Goal: Task Accomplishment & Management: Use online tool/utility

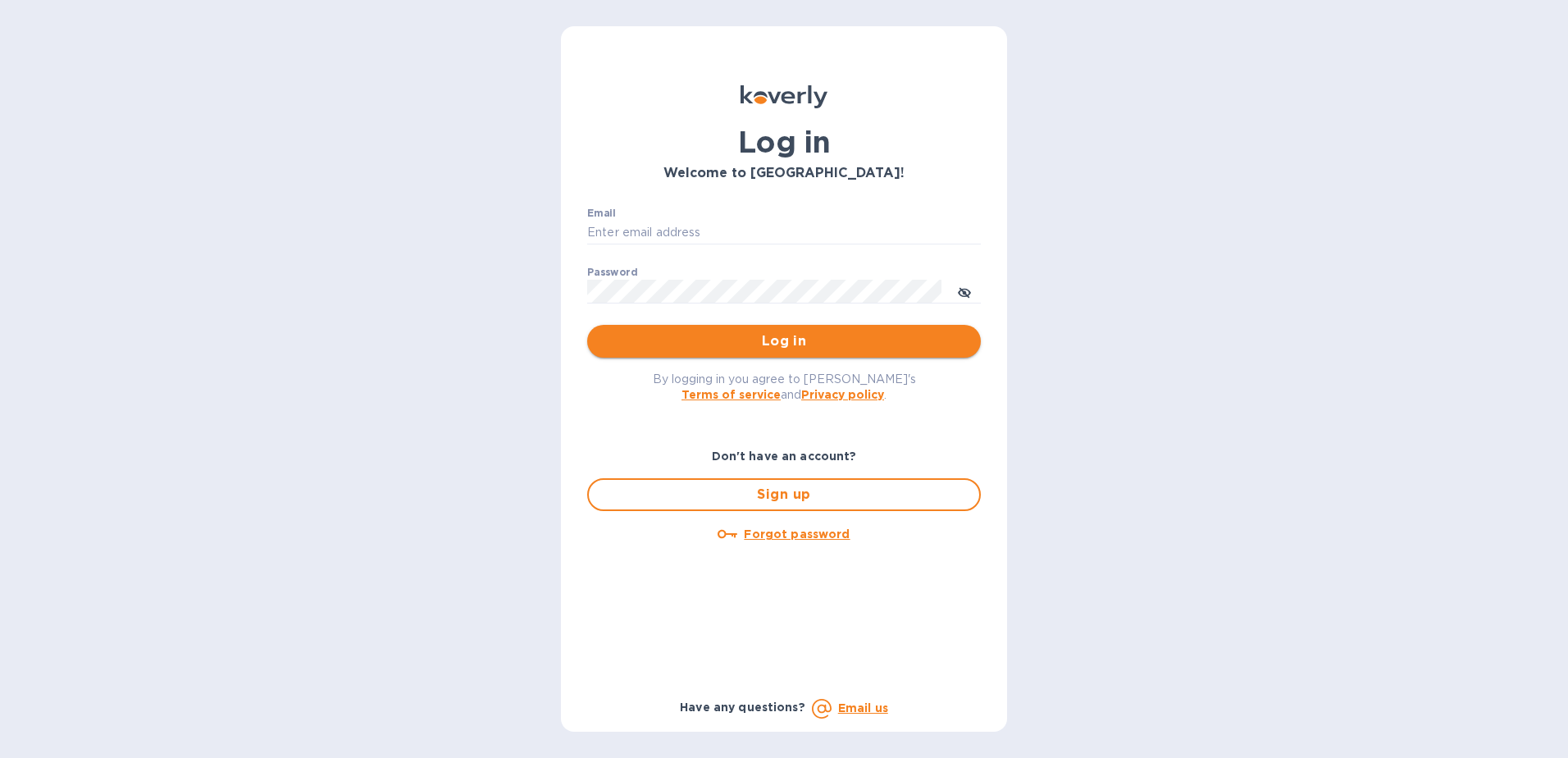
type input "[PERSON_NAME][EMAIL_ADDRESS][PERSON_NAME][DOMAIN_NAME]"
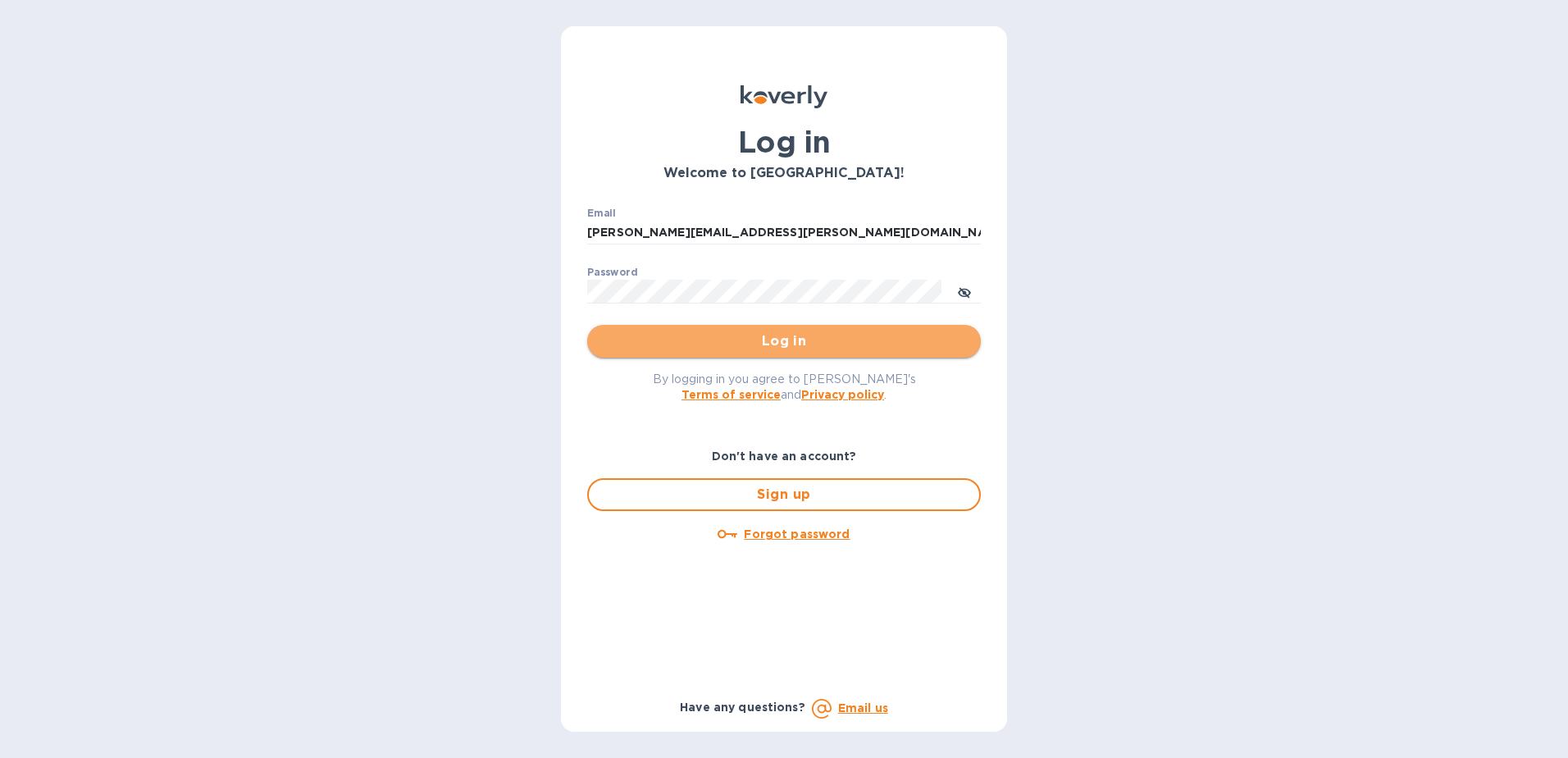
click at [753, 347] on span "Log in" at bounding box center [784, 342] width 368 height 20
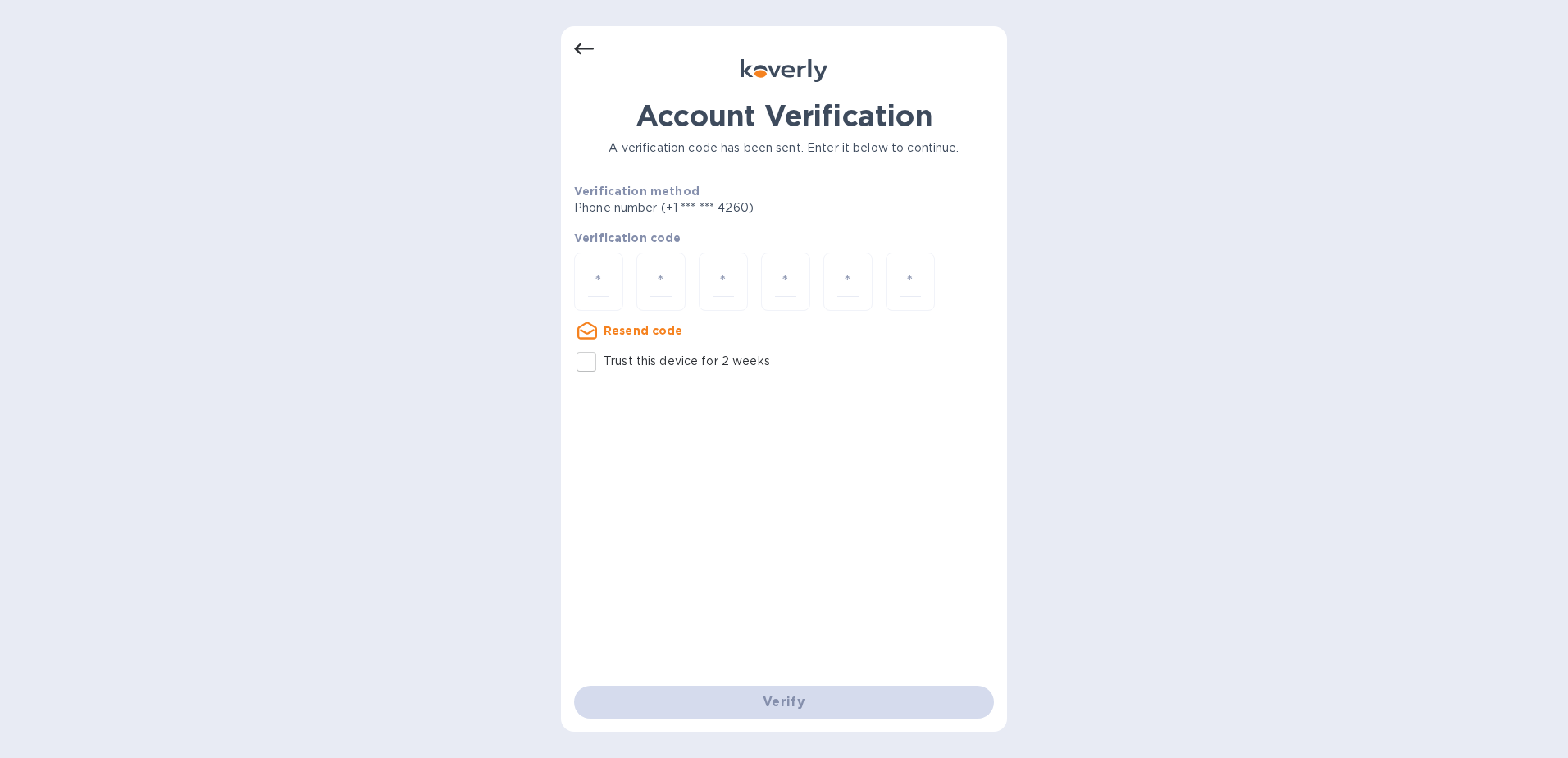
click at [575, 364] on input "Trust this device for 2 weeks" at bounding box center [586, 361] width 34 height 34
checkbox input "true"
click at [590, 287] on input "number" at bounding box center [599, 281] width 22 height 31
type input "8"
type input "3"
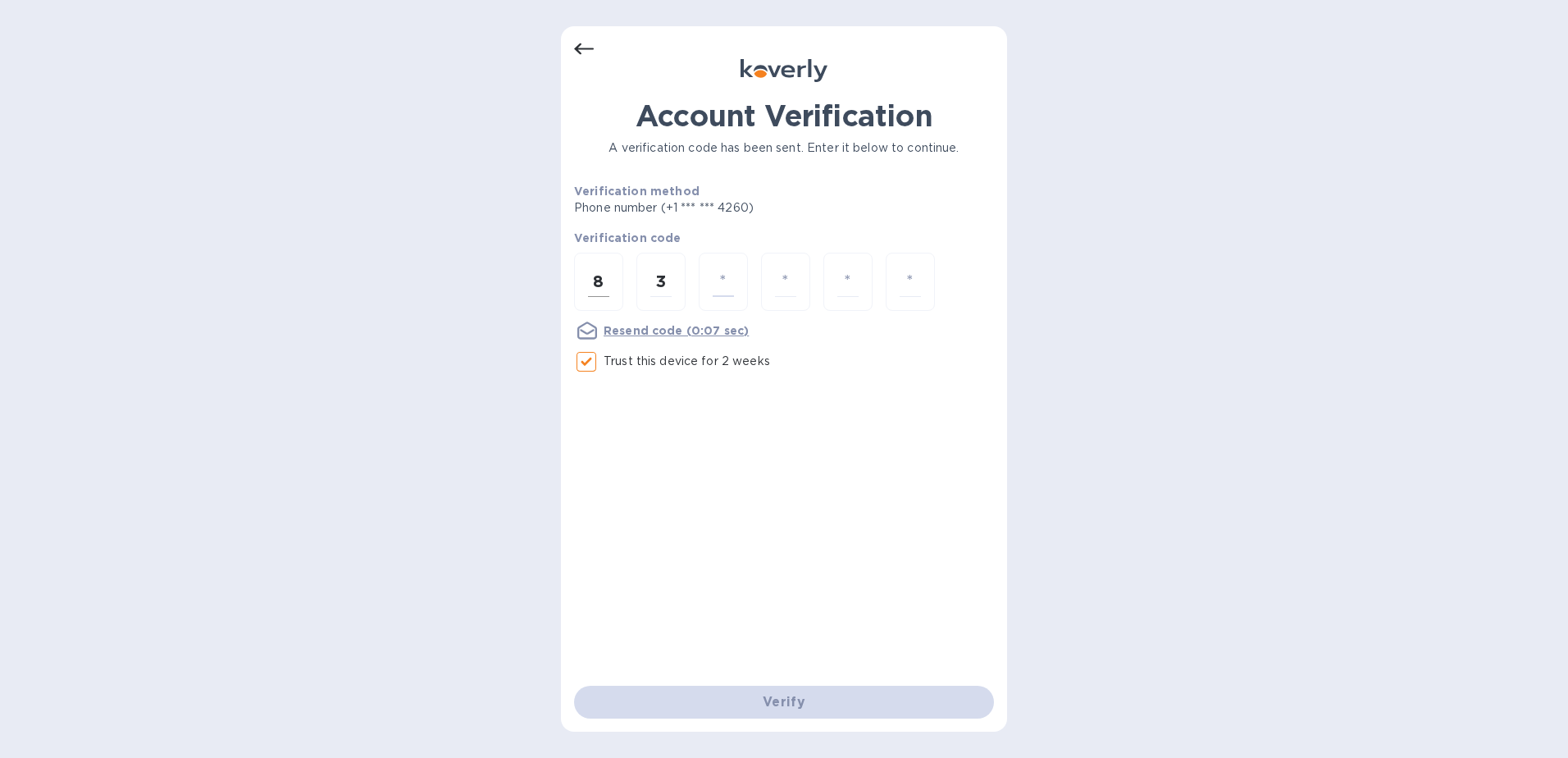
type input "3"
type input "7"
type input "0"
type input "7"
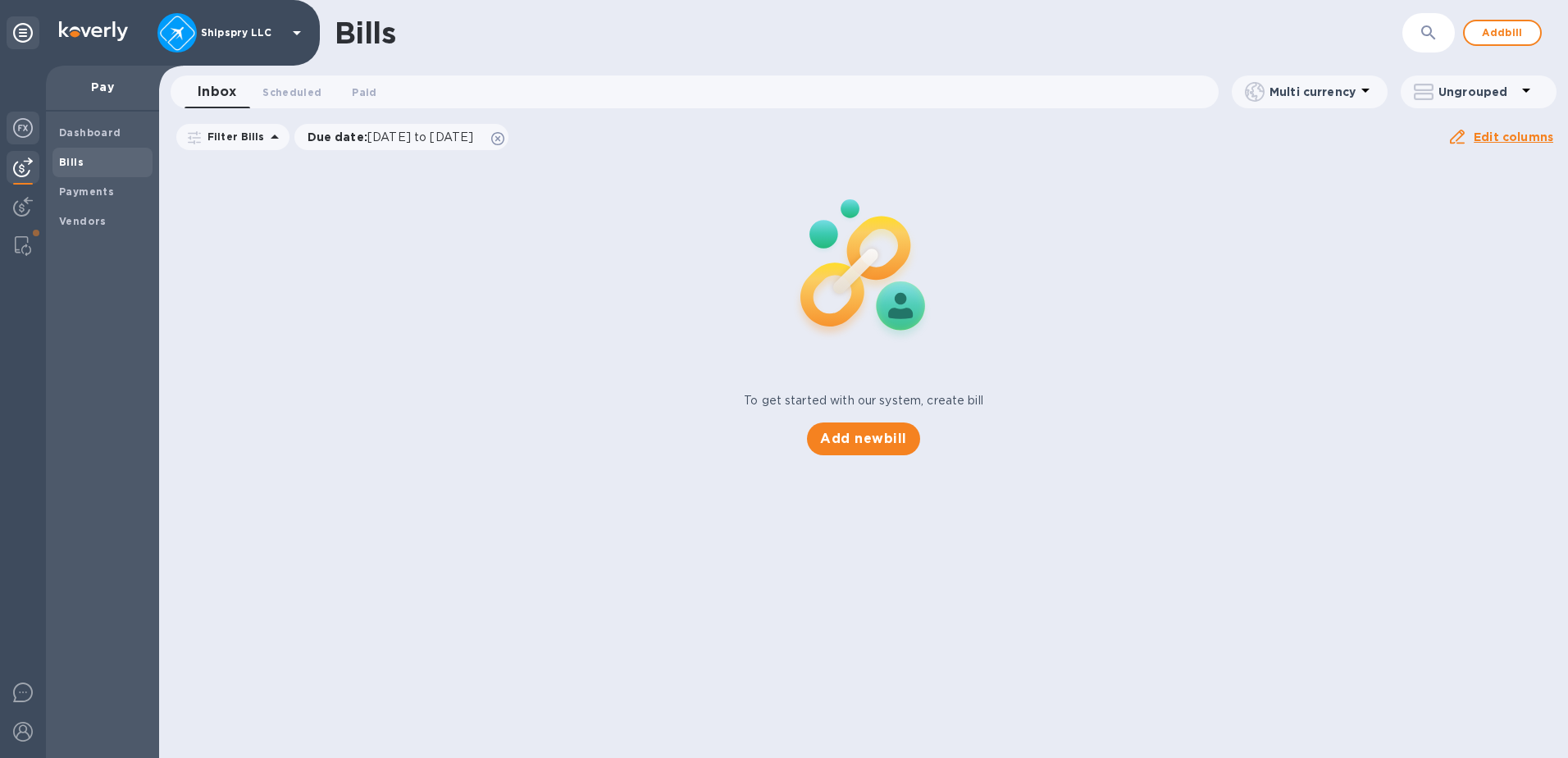
click at [20, 126] on img at bounding box center [23, 128] width 20 height 20
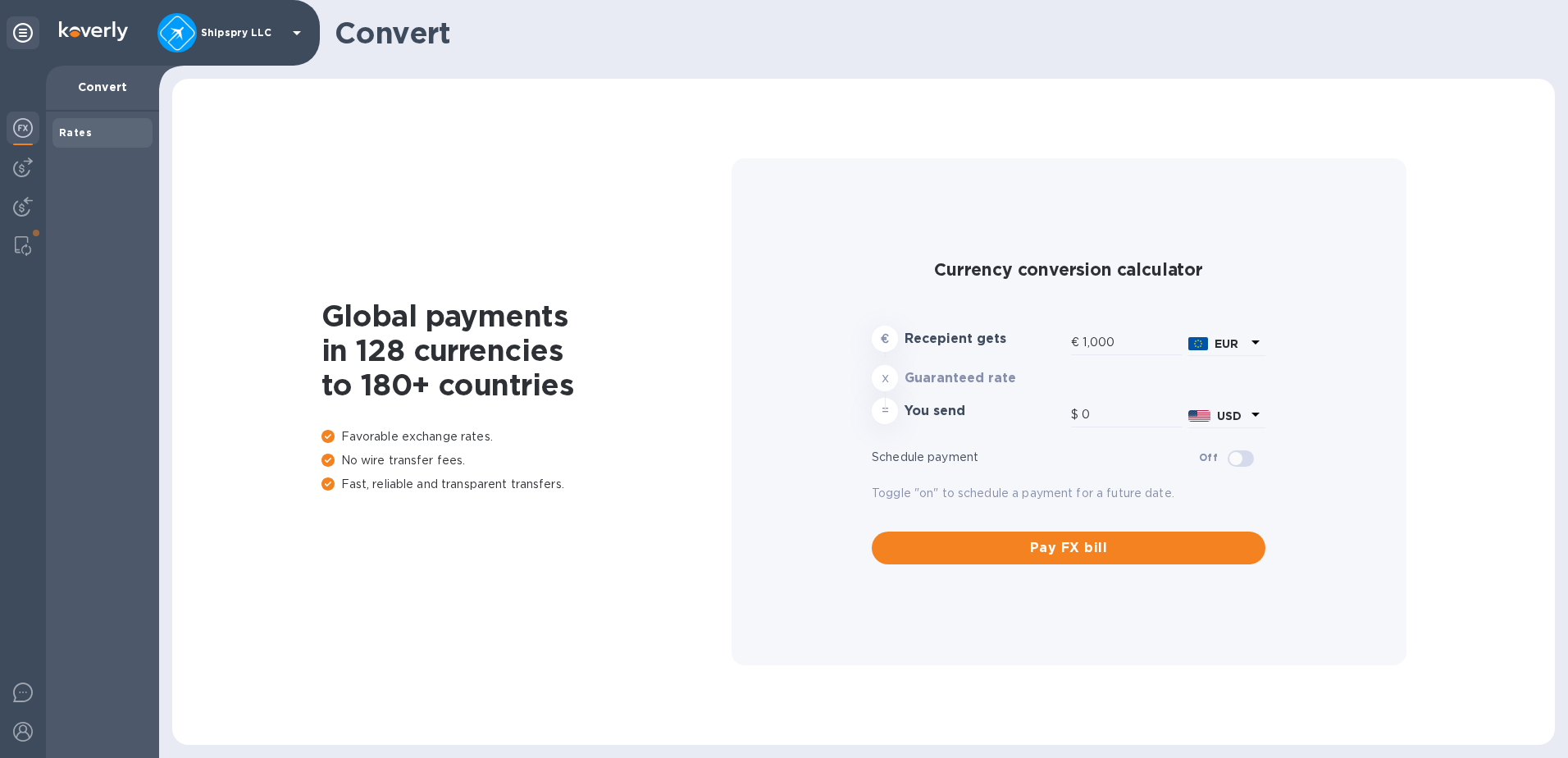
type input "1,171.14"
